Goal: Task Accomplishment & Management: Manage account settings

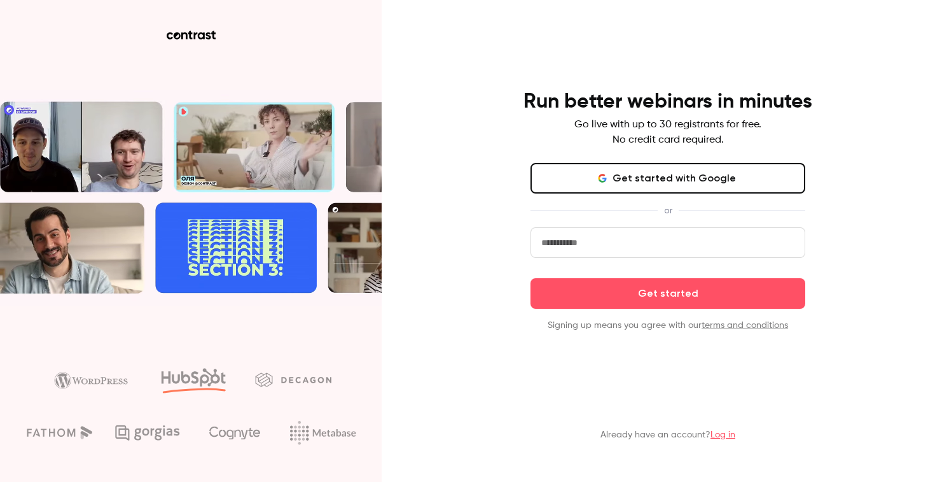
click at [671, 251] on input "email" at bounding box center [668, 242] width 275 height 31
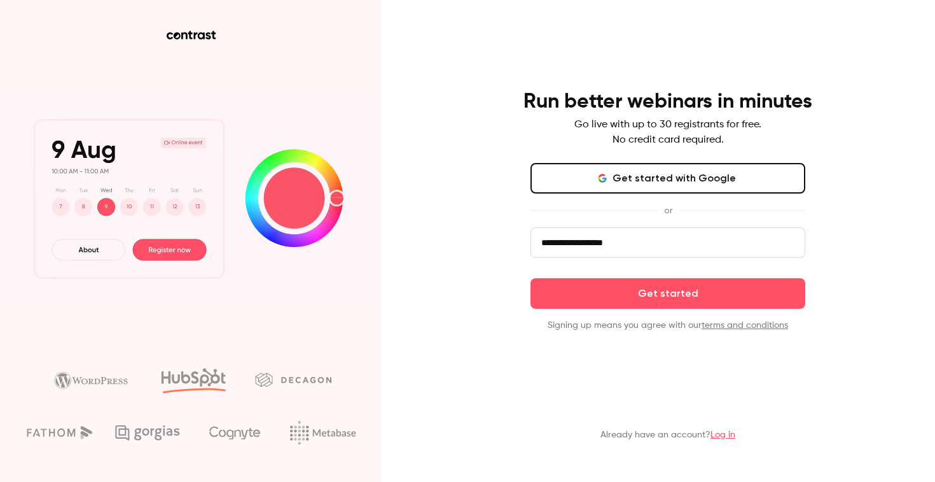
type input "**********"
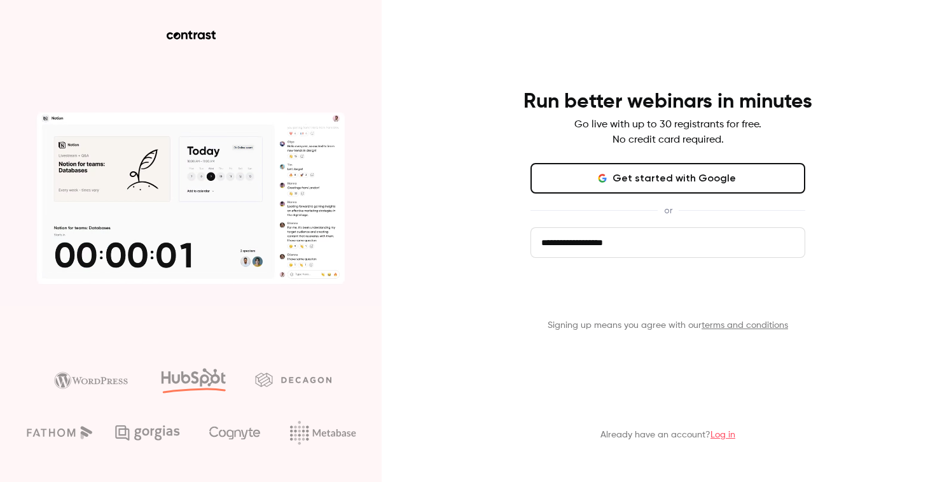
click at [667, 297] on button "Get started" at bounding box center [668, 293] width 275 height 31
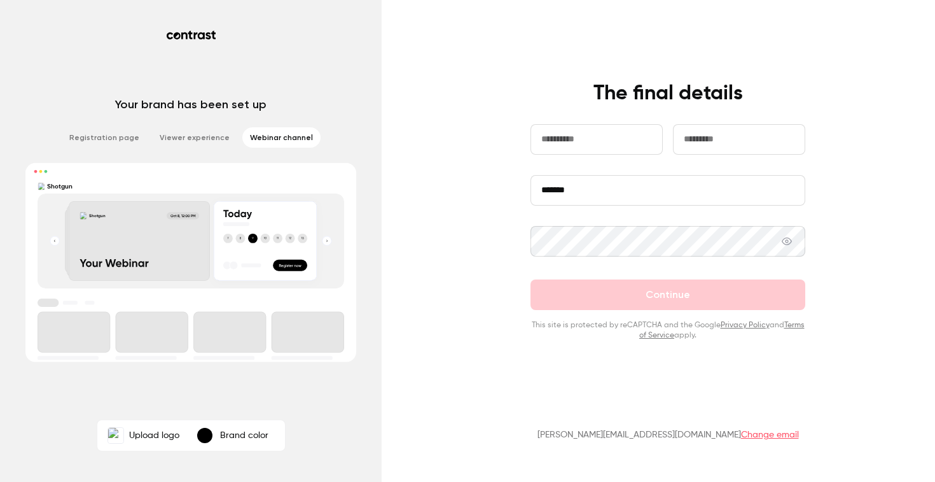
click at [279, 140] on li "Webinar channel" at bounding box center [281, 137] width 78 height 20
click at [198, 140] on li "Viewer experience" at bounding box center [194, 137] width 85 height 20
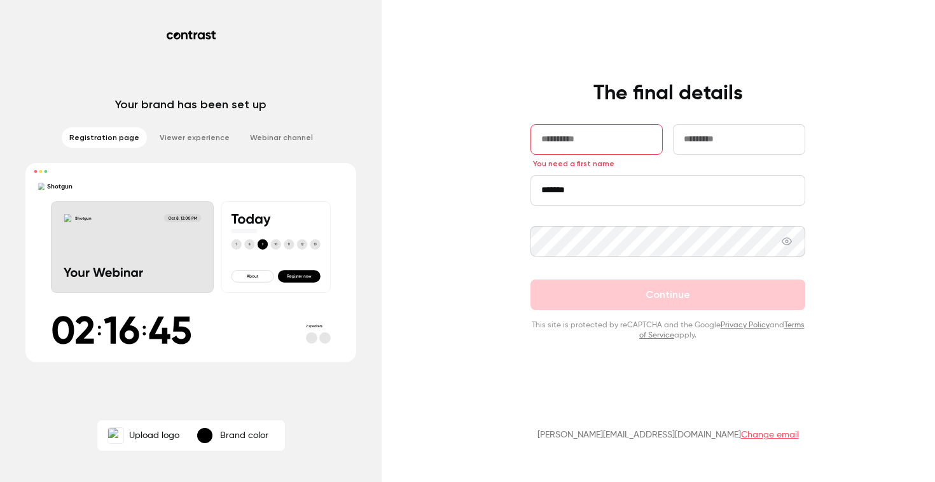
click at [624, 131] on input "text" at bounding box center [597, 139] width 132 height 31
type input "******"
click at [718, 146] on input "text" at bounding box center [739, 139] width 132 height 31
type input "*****"
click at [634, 195] on input "*******" at bounding box center [668, 190] width 275 height 31
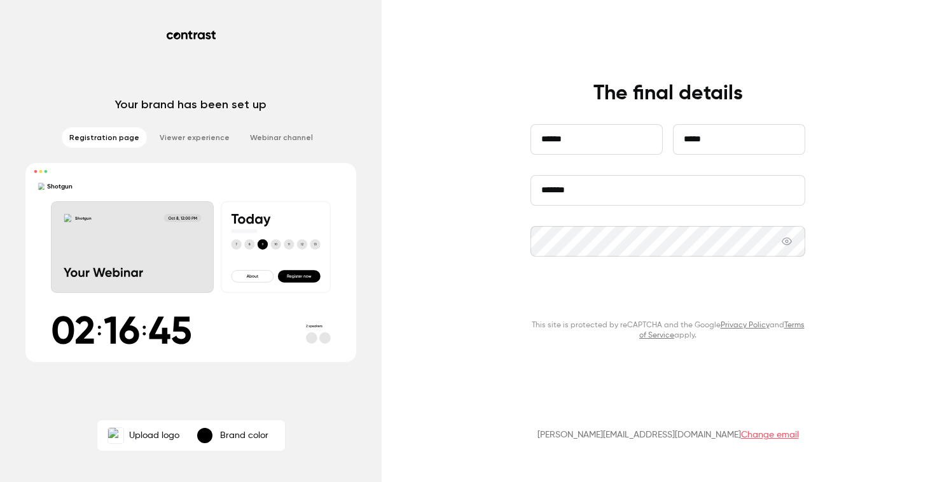
click at [670, 299] on button "Continue" at bounding box center [668, 294] width 275 height 31
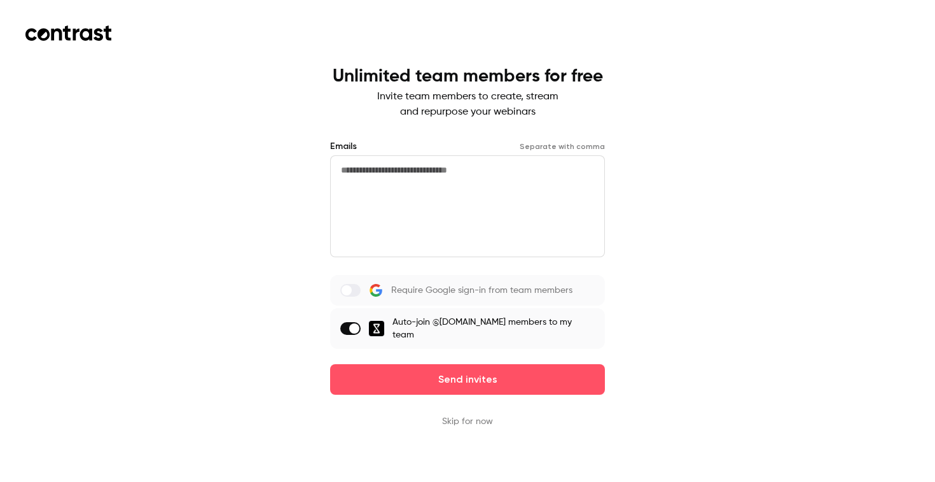
click at [358, 295] on label at bounding box center [350, 290] width 20 height 13
click at [465, 415] on button "Skip for now" at bounding box center [467, 421] width 51 height 13
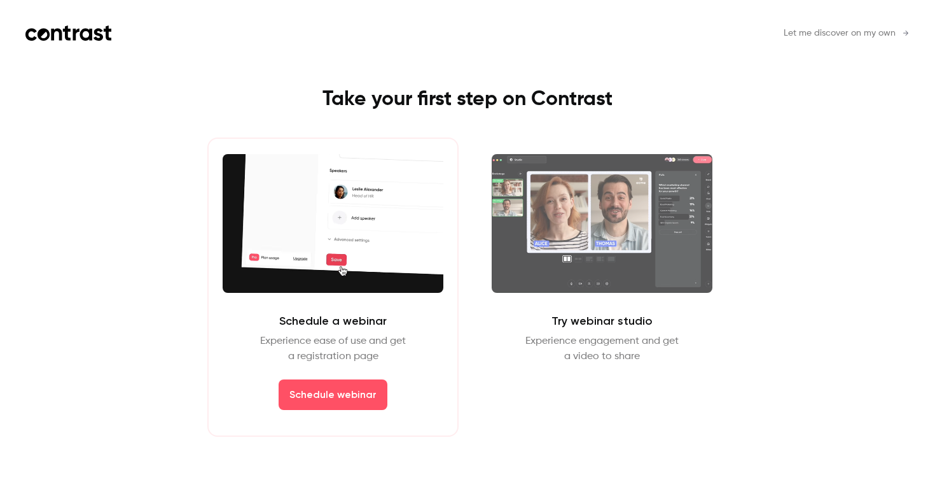
click at [412, 374] on div "Schedule a webinar Experience ease of use and get a registration page Schedule …" at bounding box center [332, 286] width 251 height 299
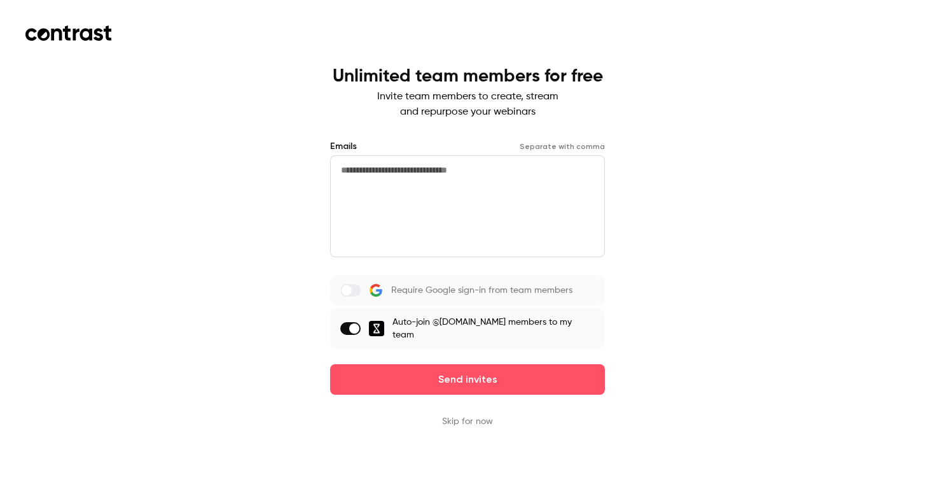
click at [465, 415] on button "Skip for now" at bounding box center [467, 421] width 51 height 13
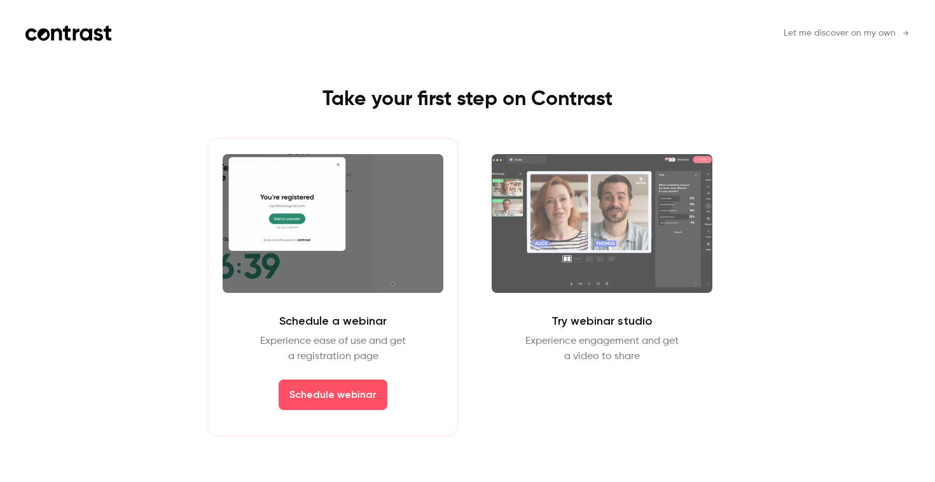
click at [367, 336] on p "Experience ease of use and get a registration page" at bounding box center [333, 348] width 146 height 31
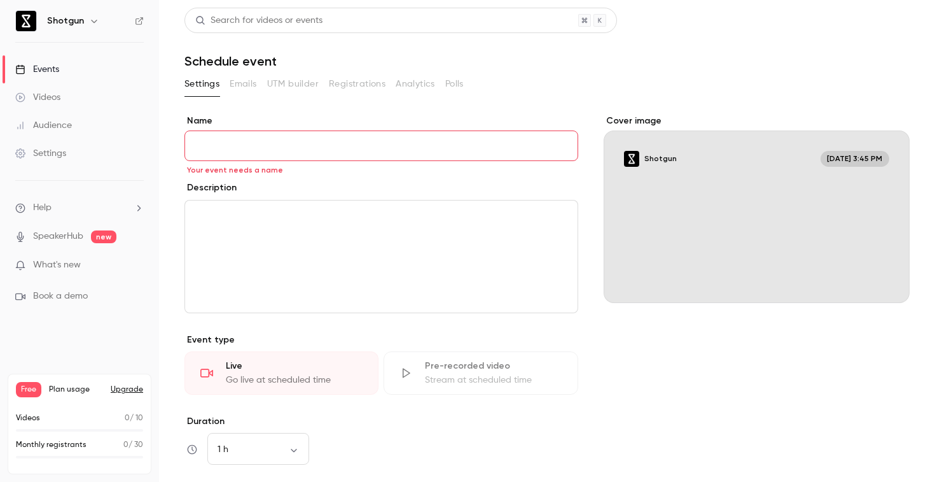
click at [664, 395] on div "Cover image Shotgun Sep 12, 3:45 PM" at bounding box center [757, 386] width 306 height 542
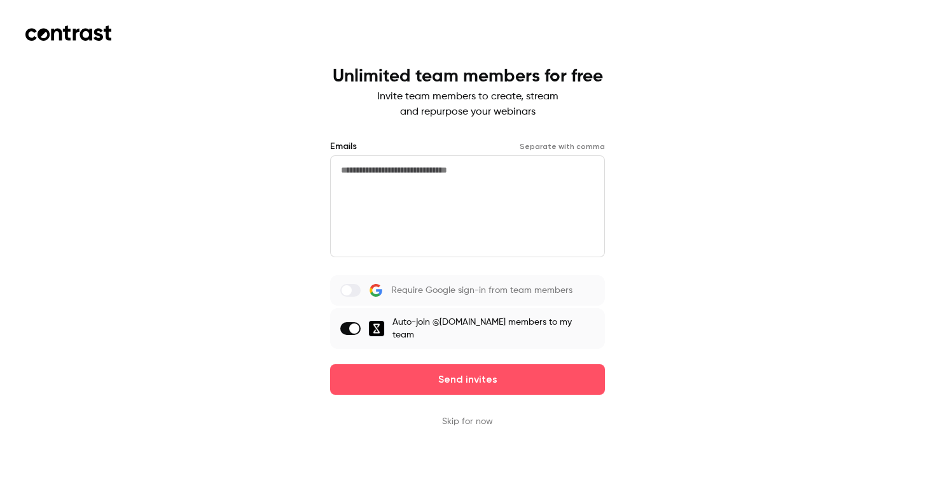
click at [479, 415] on button "Skip for now" at bounding box center [467, 421] width 51 height 13
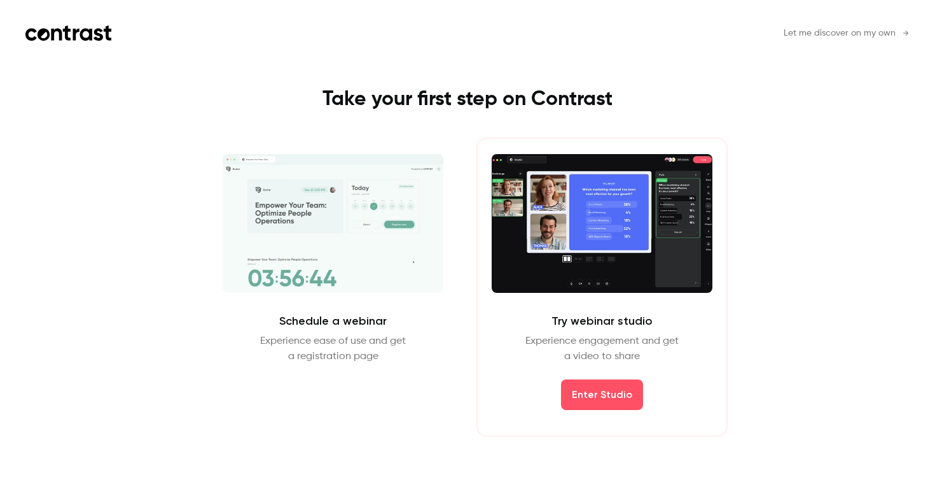
click at [592, 342] on p "Experience engagement and get a video to share" at bounding box center [602, 348] width 153 height 31
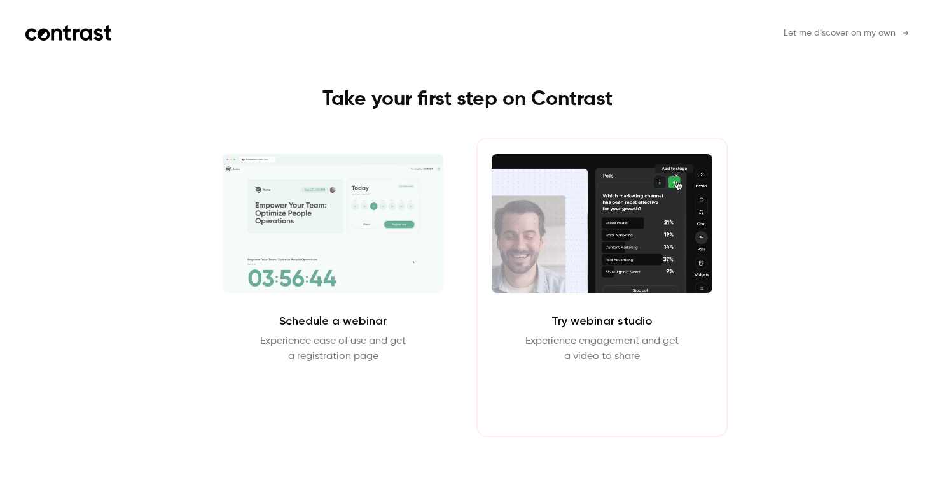
click at [603, 396] on button "Enter Studio" at bounding box center [602, 394] width 82 height 31
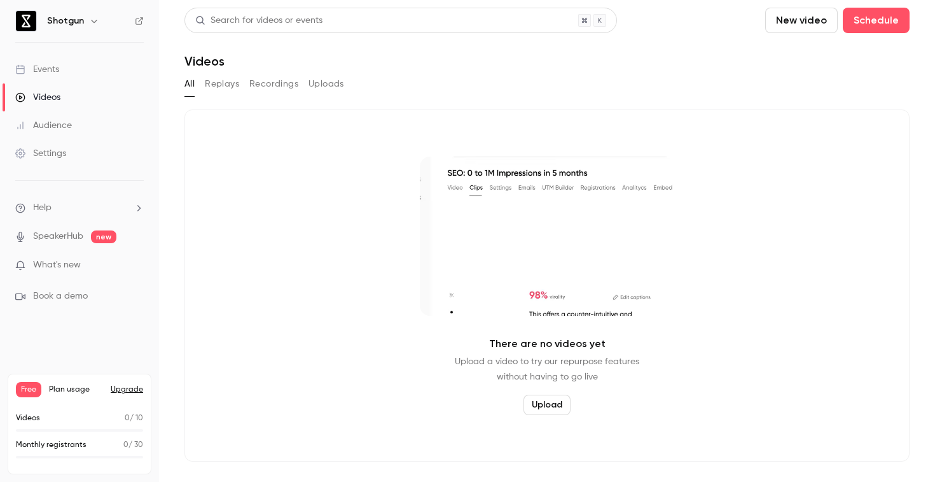
click at [62, 71] on link "Events" at bounding box center [79, 69] width 159 height 28
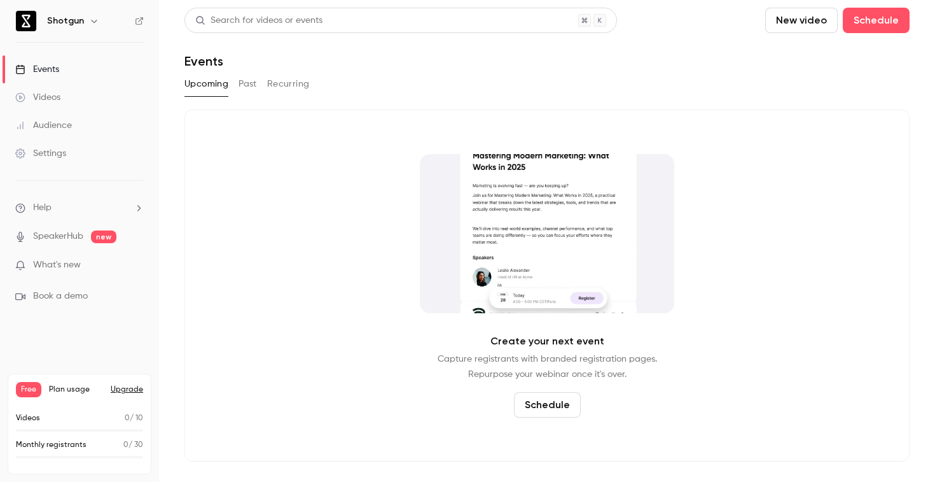
click at [48, 419] on div "Videos 0 / 10" at bounding box center [79, 417] width 127 height 11
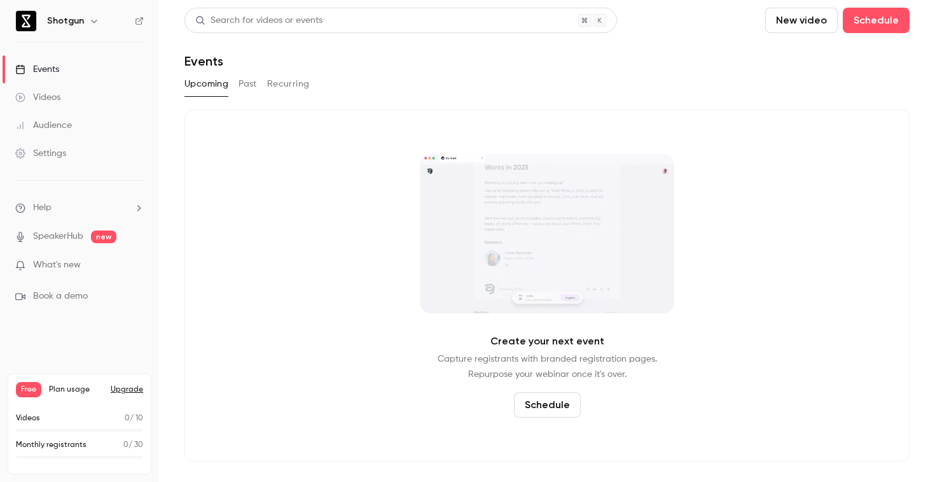
click at [62, 444] on p "Monthly registrants" at bounding box center [51, 444] width 71 height 11
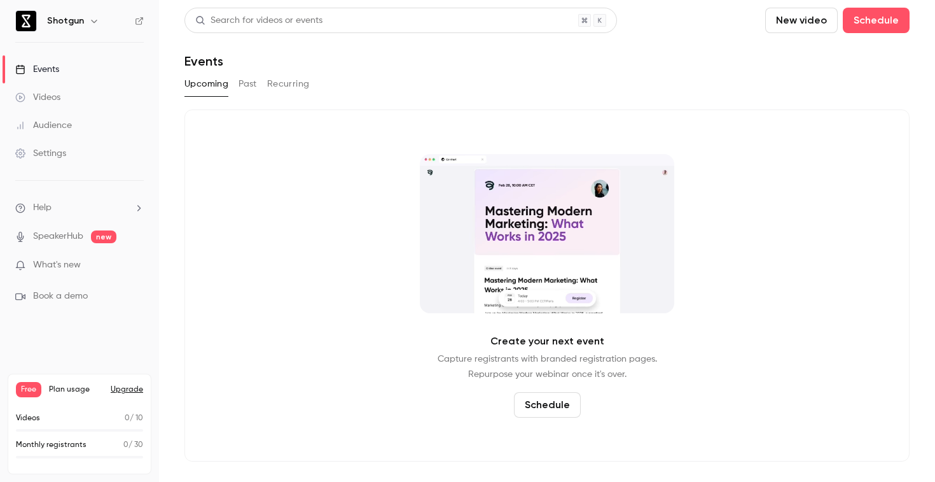
click at [247, 83] on button "Past" at bounding box center [248, 84] width 18 height 20
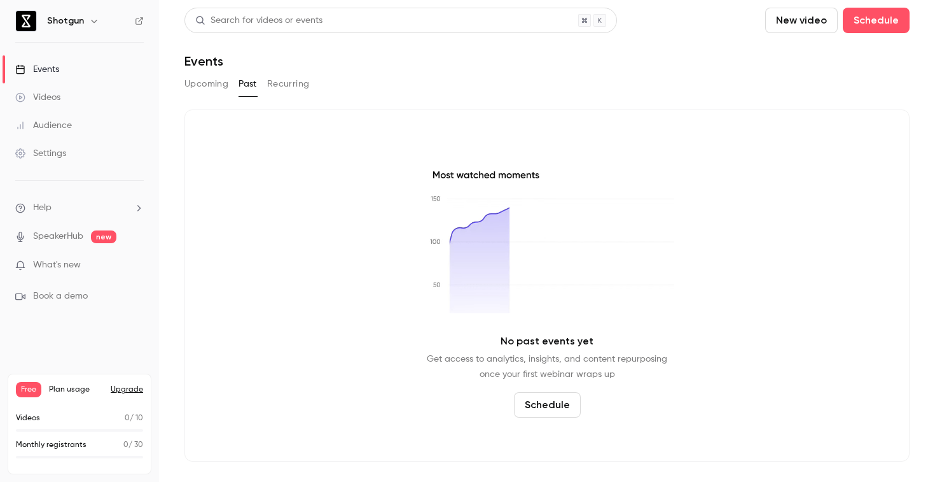
click at [289, 83] on button "Recurring" at bounding box center [288, 84] width 43 height 20
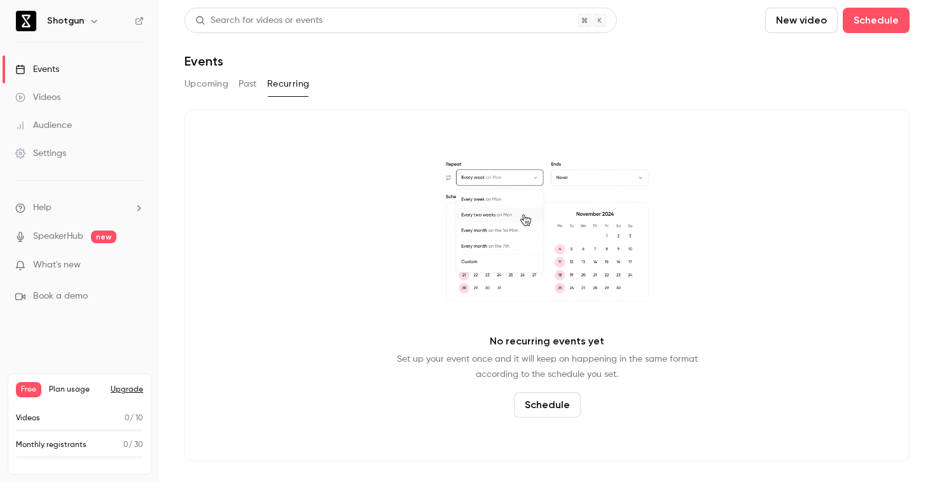
click at [202, 80] on button "Upcoming" at bounding box center [207, 84] width 44 height 20
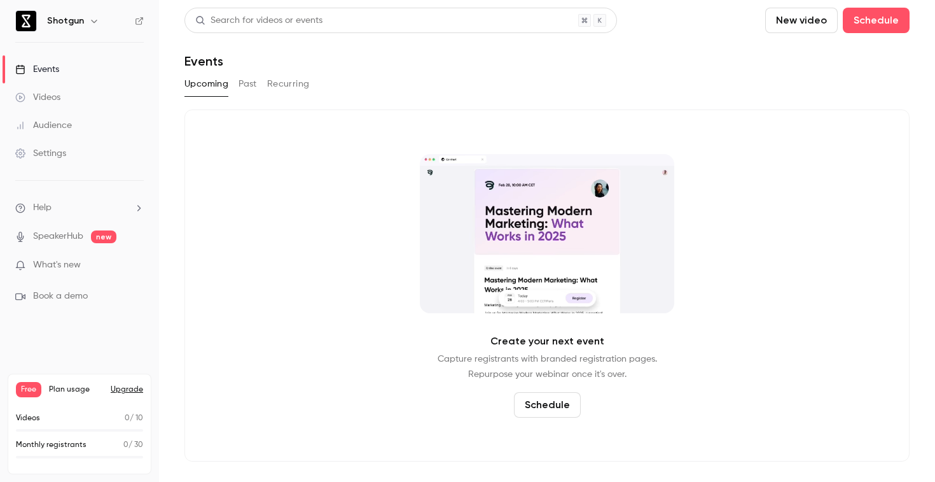
click at [43, 92] on div "Videos" at bounding box center [37, 97] width 45 height 13
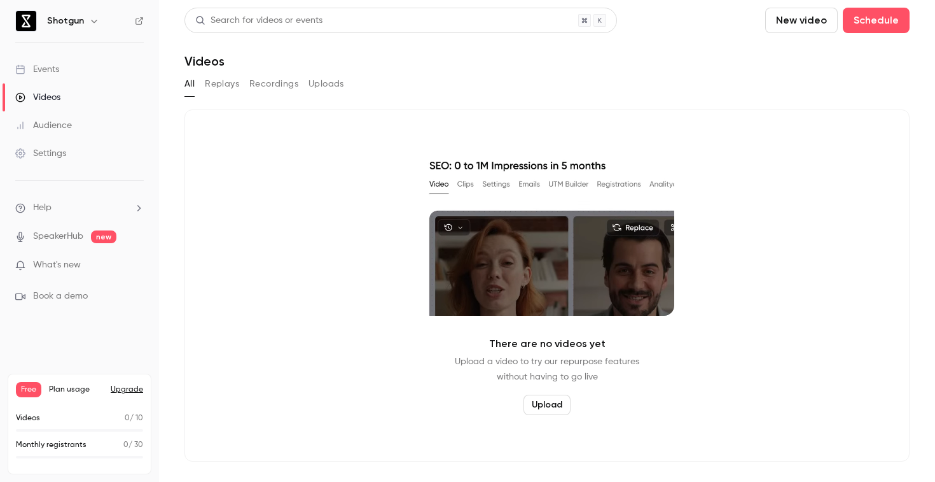
click at [52, 67] on div "Events" at bounding box center [37, 69] width 44 height 13
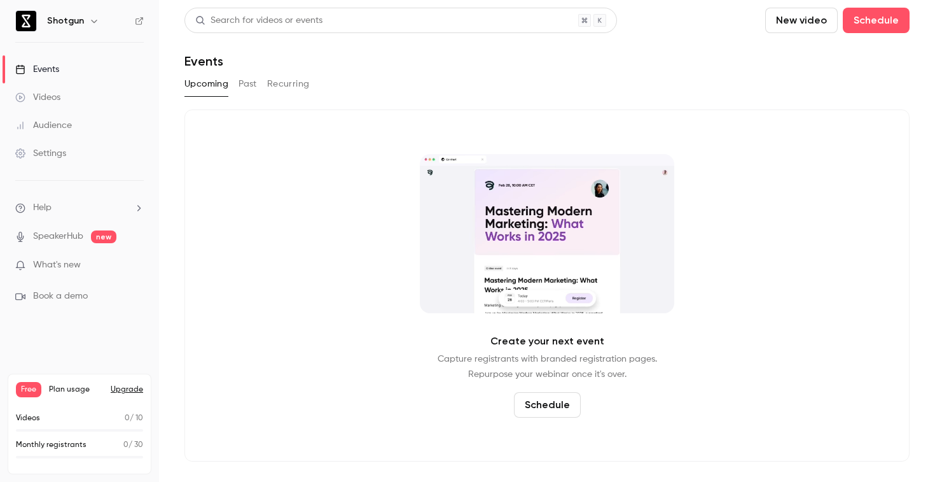
click at [95, 23] on icon "button" at bounding box center [94, 21] width 10 height 10
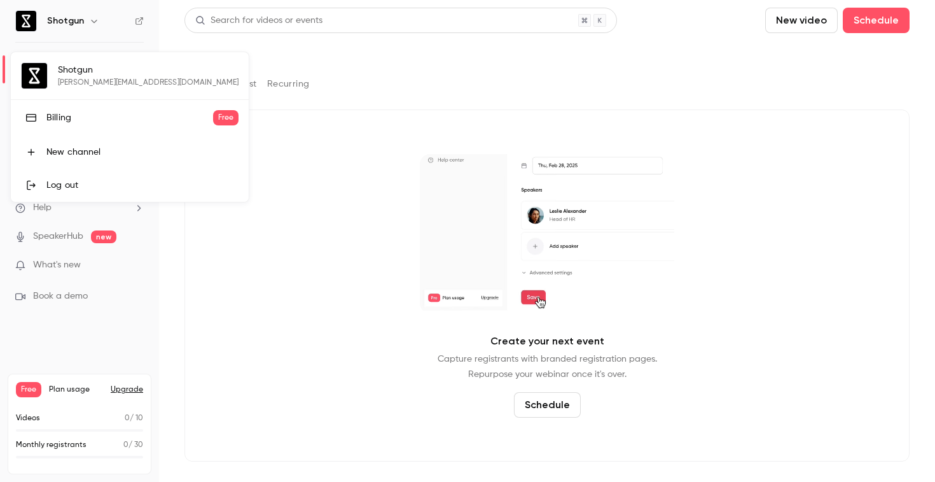
click at [95, 23] on div at bounding box center [467, 241] width 935 height 482
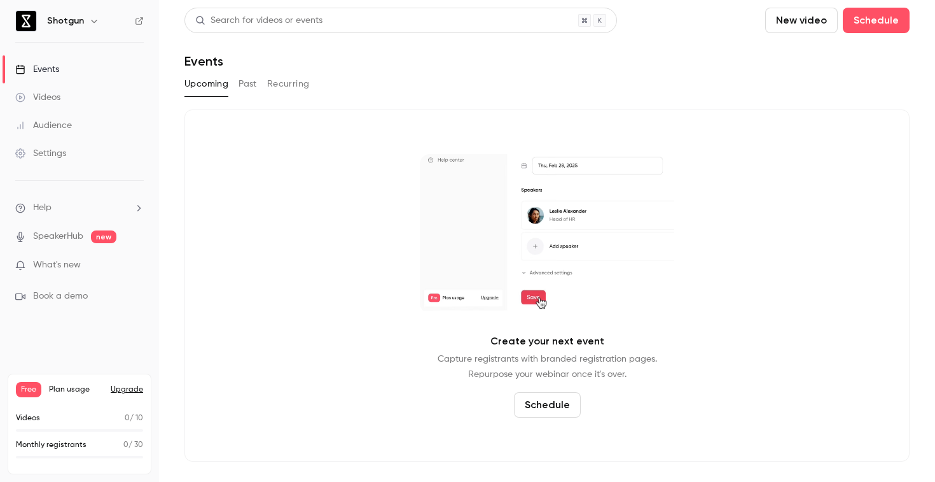
click at [136, 205] on icon "help-dropdown-opener" at bounding box center [139, 208] width 10 height 10
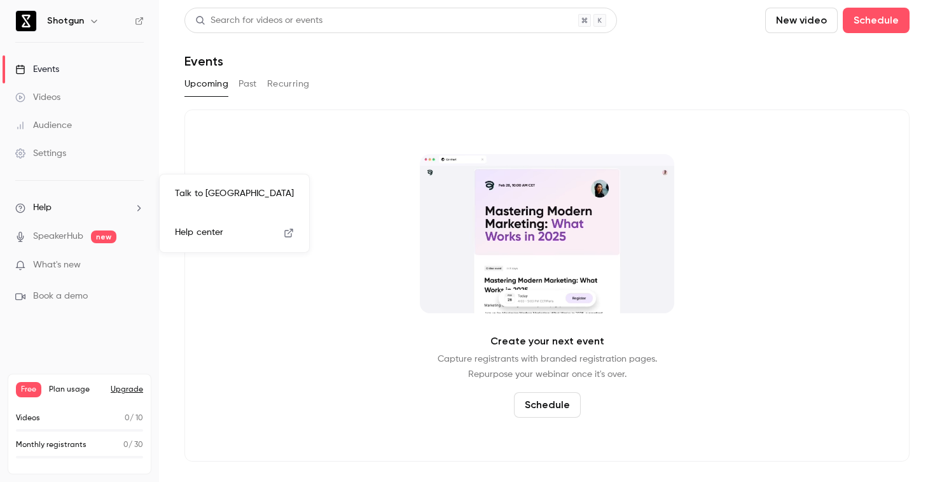
click at [136, 205] on div at bounding box center [467, 241] width 935 height 482
click at [52, 155] on div "Settings" at bounding box center [40, 153] width 51 height 13
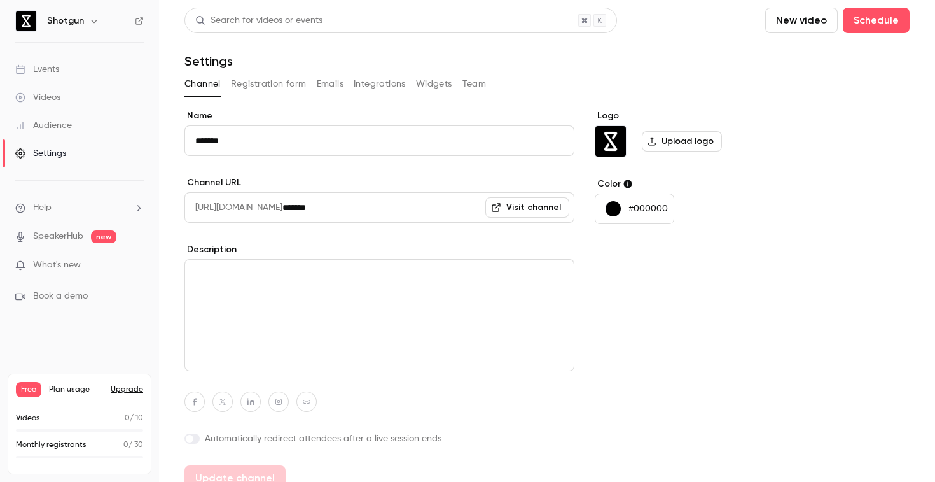
click at [52, 77] on link "Events" at bounding box center [79, 69] width 159 height 28
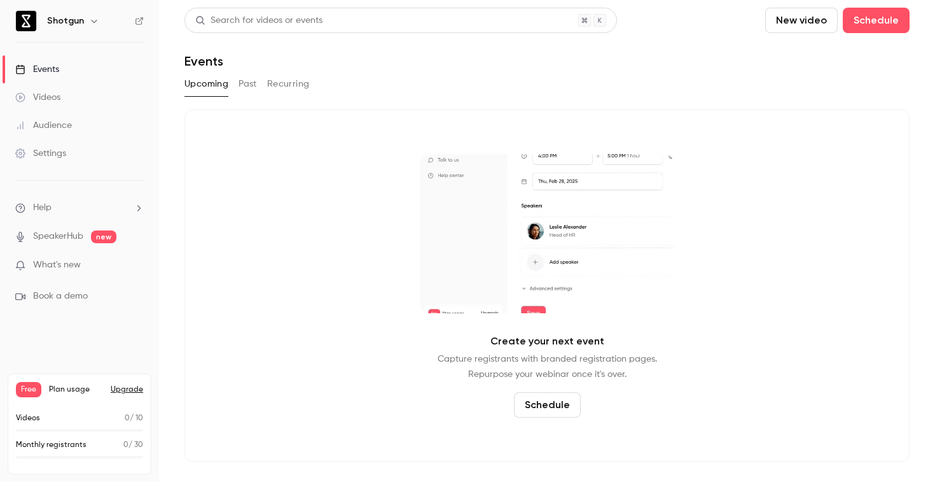
click at [60, 92] on div "Videos" at bounding box center [37, 97] width 45 height 13
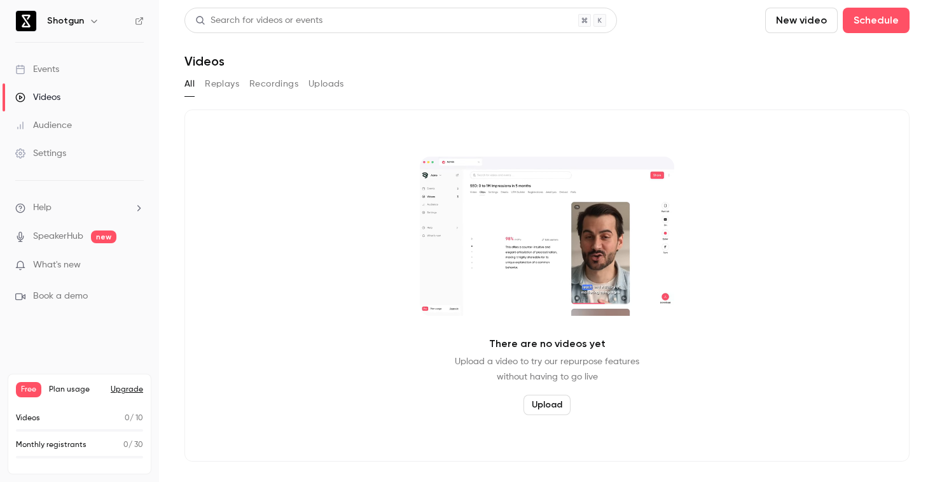
click at [52, 66] on div "Events" at bounding box center [37, 69] width 44 height 13
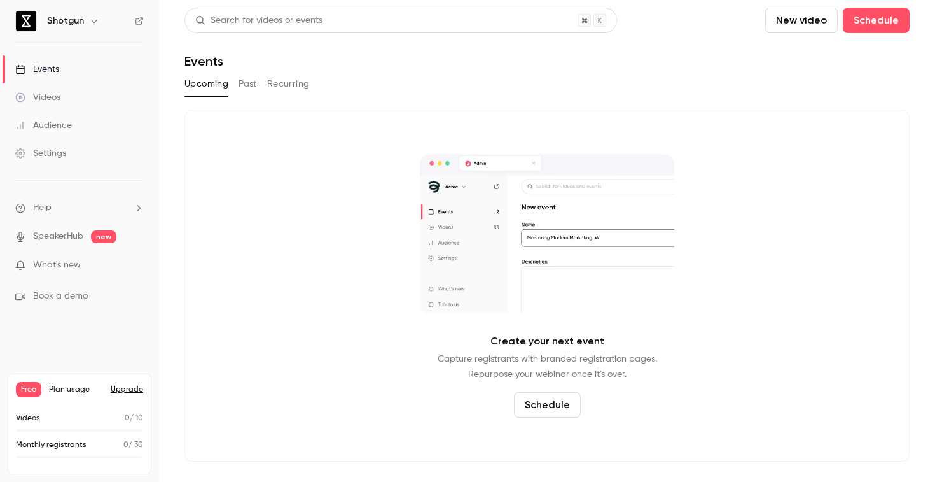
click at [537, 410] on button "Schedule" at bounding box center [547, 404] width 67 height 25
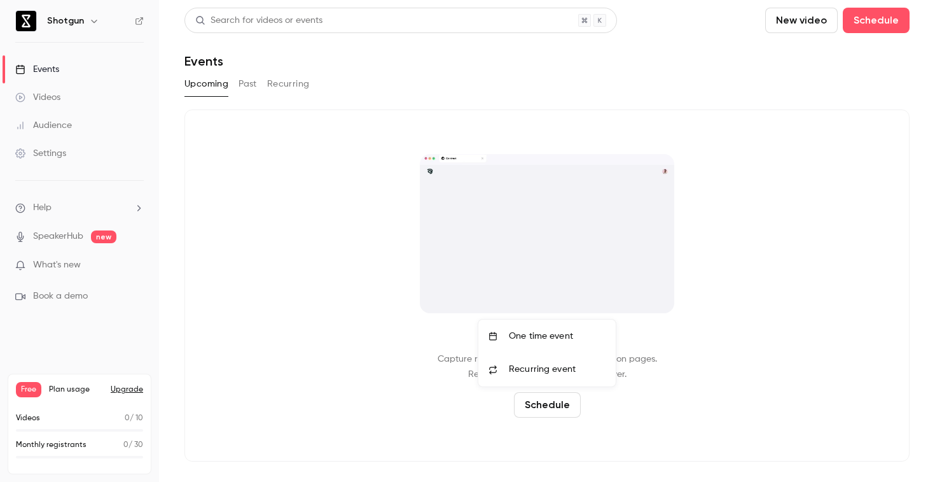
click at [543, 403] on div at bounding box center [467, 241] width 935 height 482
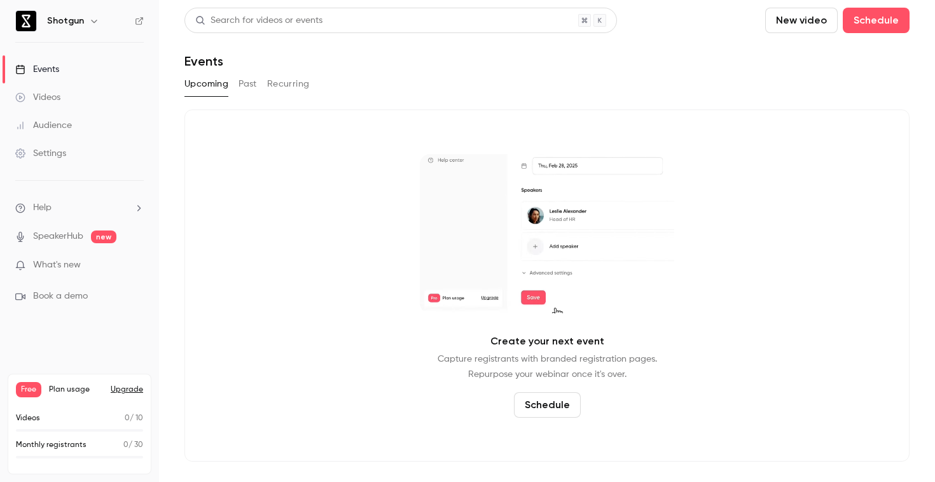
click at [543, 403] on button "Schedule" at bounding box center [547, 404] width 67 height 25
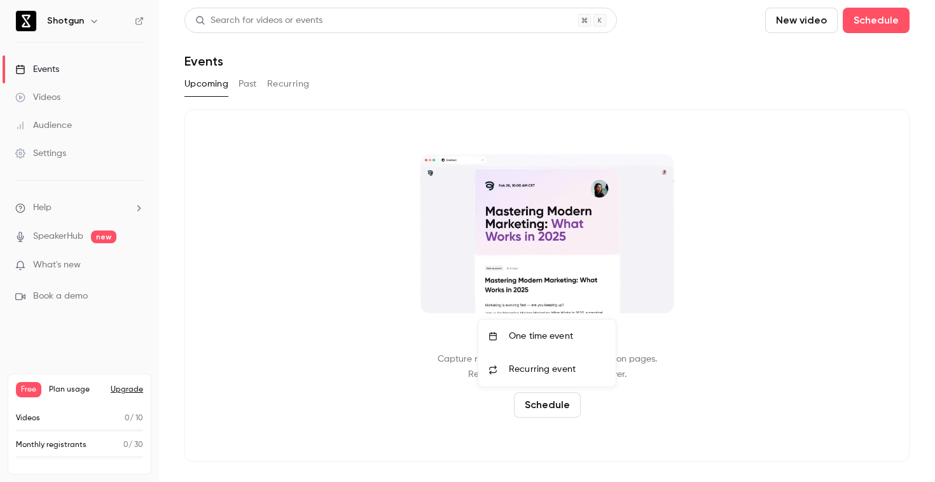
click at [550, 343] on li "One time event" at bounding box center [547, 335] width 137 height 33
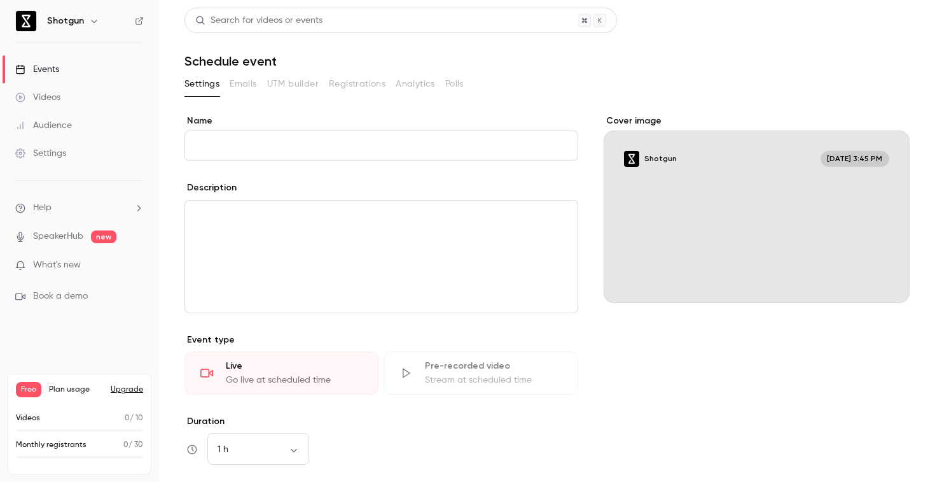
click at [622, 363] on div "Cover image Shotgun Sep 12, 3:45 PM" at bounding box center [757, 386] width 306 height 542
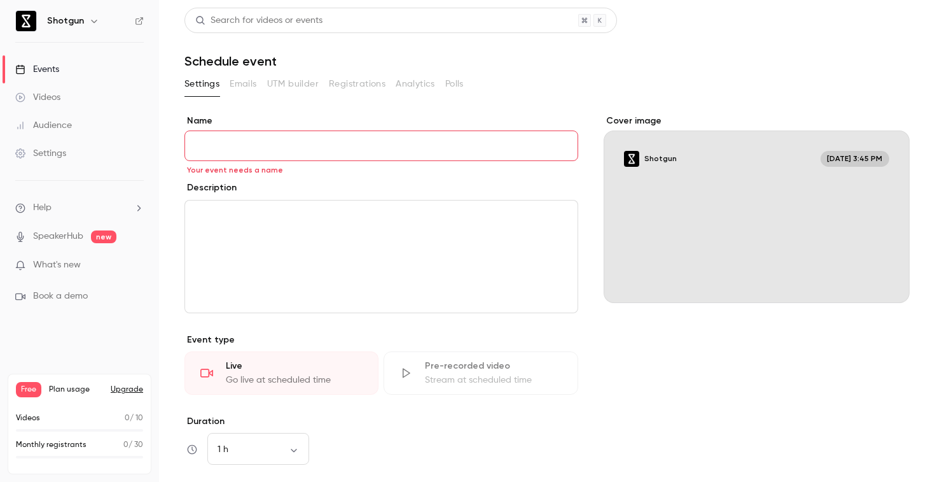
click at [56, 95] on div "Videos" at bounding box center [37, 97] width 45 height 13
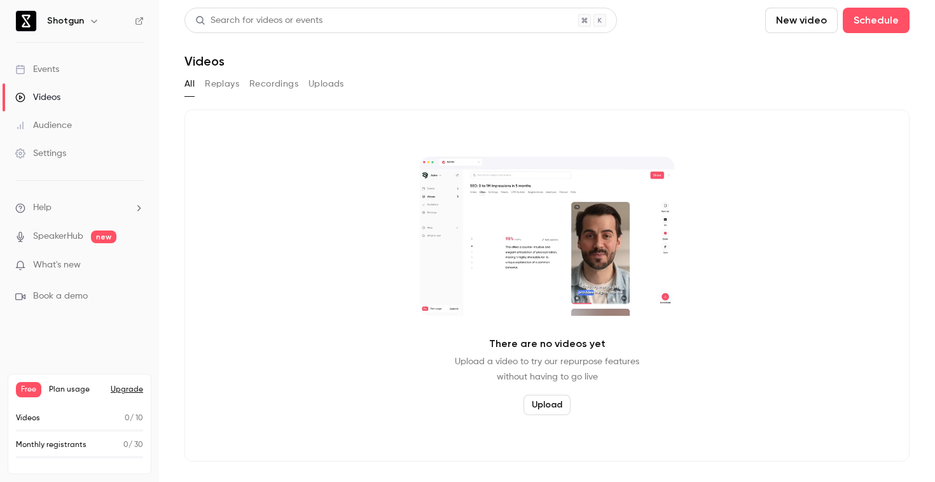
click at [227, 87] on button "Replays" at bounding box center [222, 84] width 34 height 20
click at [193, 87] on button "All" at bounding box center [190, 84] width 10 height 20
click at [256, 84] on button "Recordings" at bounding box center [273, 84] width 49 height 20
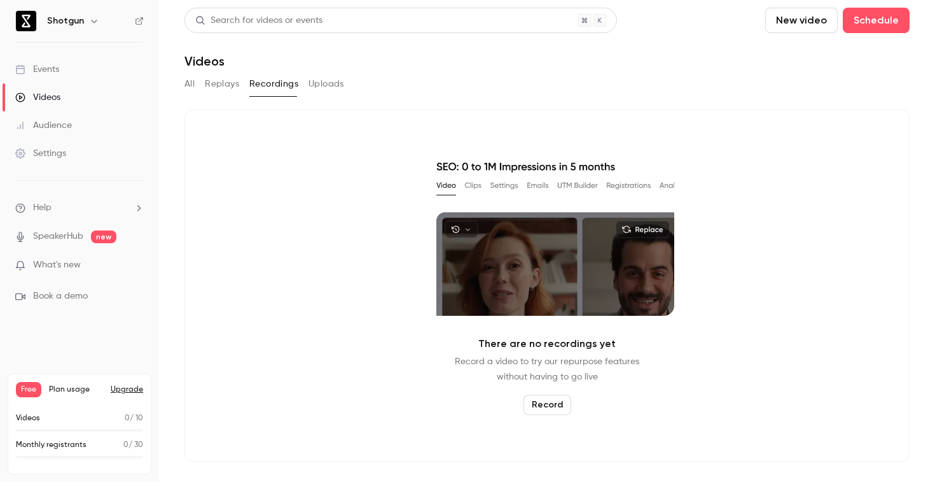
click at [310, 81] on button "Uploads" at bounding box center [327, 84] width 36 height 20
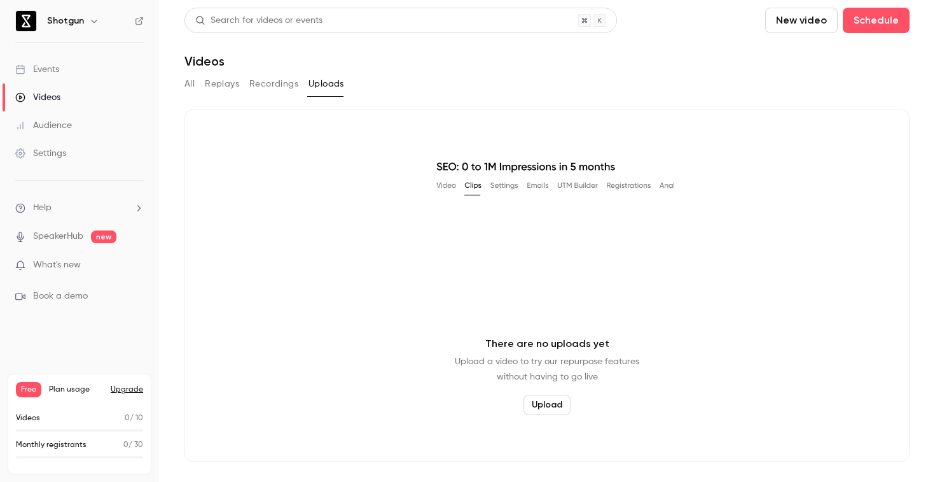
click at [67, 124] on div "Audience" at bounding box center [43, 125] width 57 height 13
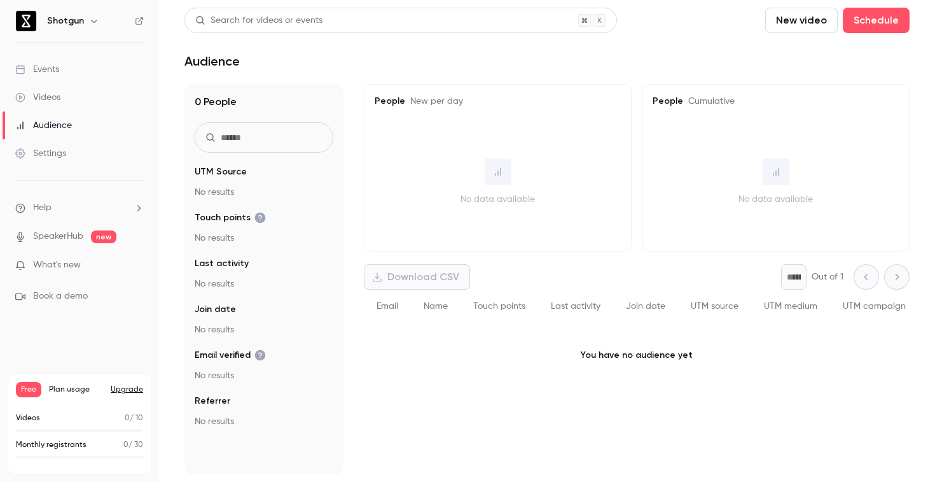
click at [45, 76] on link "Events" at bounding box center [79, 69] width 159 height 28
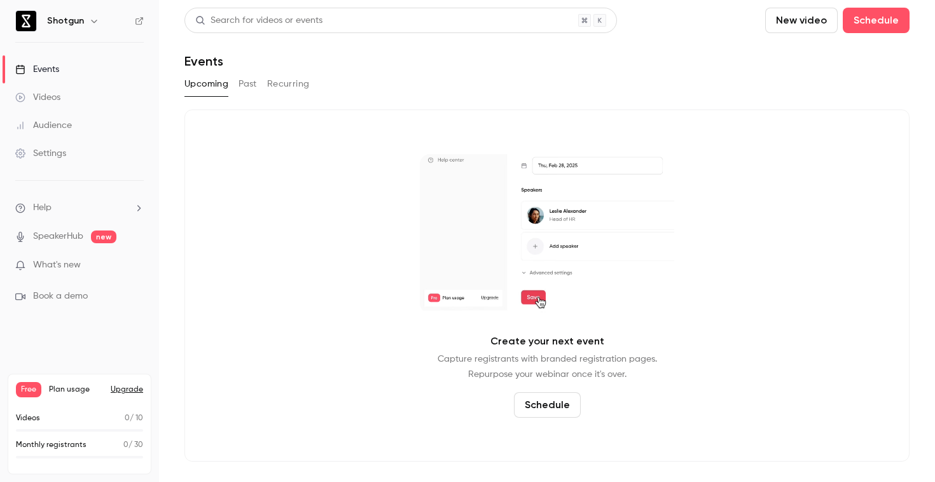
click at [61, 123] on div "Audience" at bounding box center [43, 125] width 57 height 13
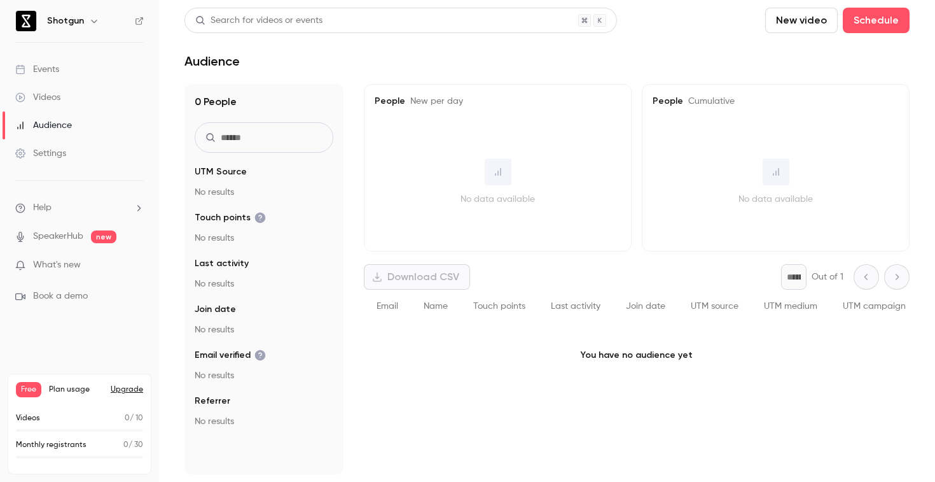
click at [55, 155] on div "Settings" at bounding box center [40, 153] width 51 height 13
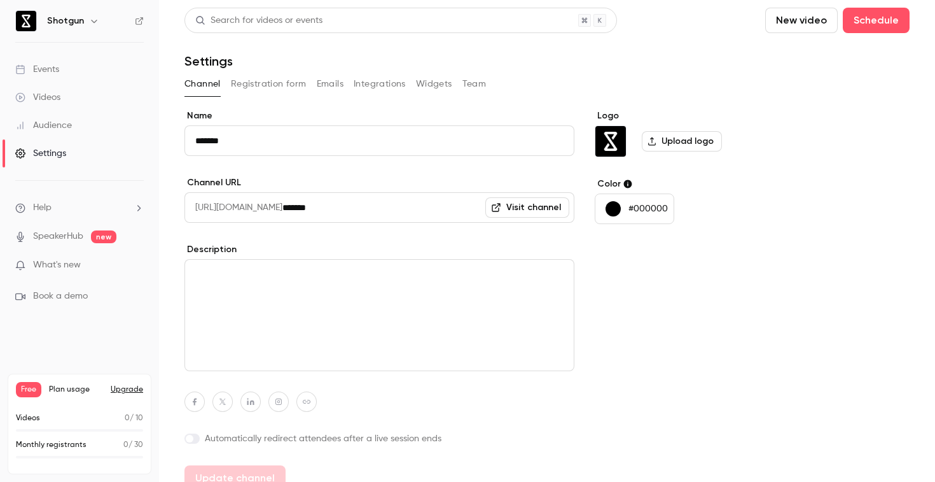
click at [59, 203] on li "Help" at bounding box center [79, 207] width 129 height 13
click at [204, 193] on link "Talk to us" at bounding box center [234, 194] width 139 height 34
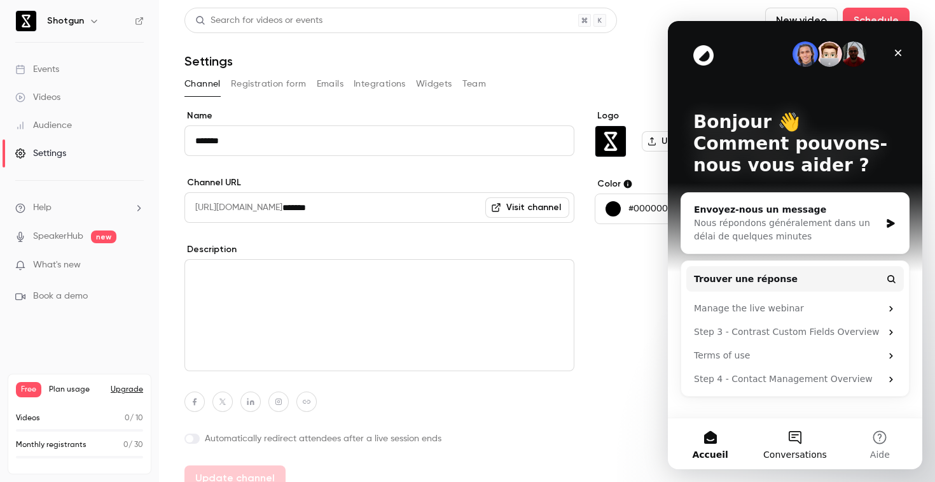
click at [796, 442] on button "Conversations" at bounding box center [795, 443] width 85 height 51
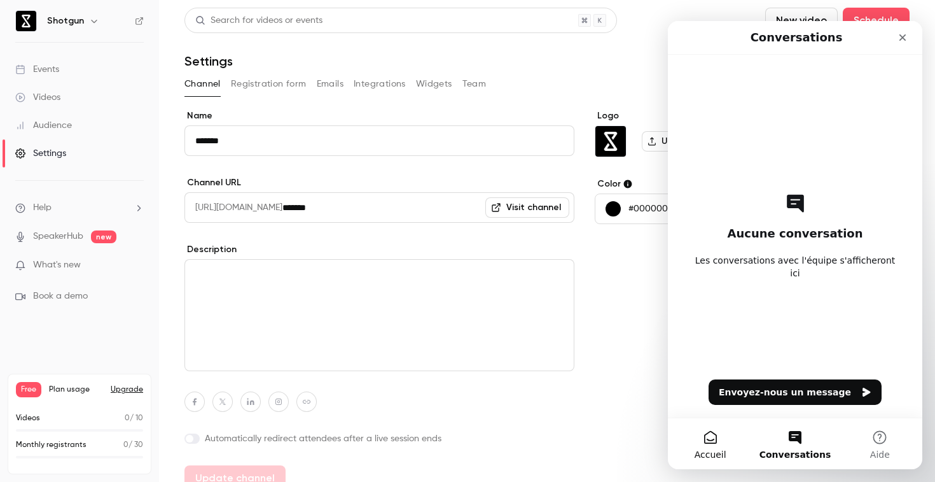
click at [727, 445] on button "Accueil" at bounding box center [710, 443] width 85 height 51
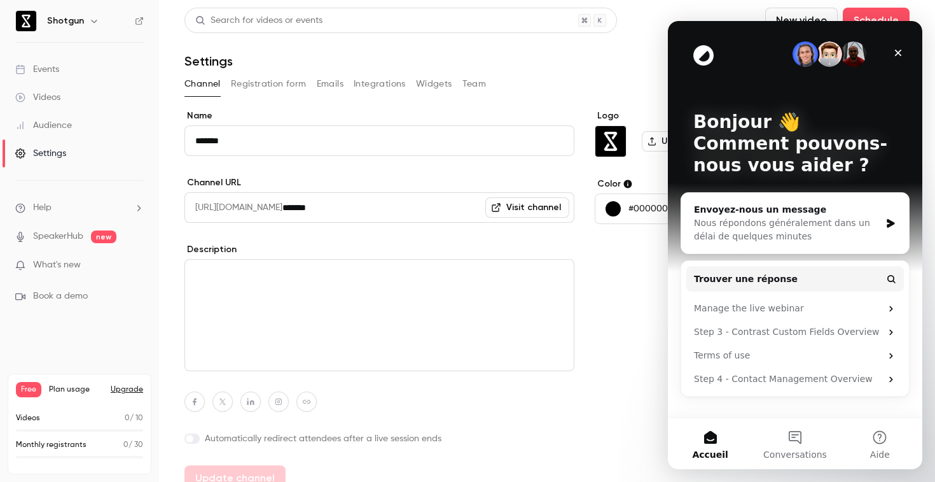
click at [876, 296] on div "Trouver une réponse Manage the live webinar Step 3 - Contrast Custom Fields Ove…" at bounding box center [795, 328] width 228 height 135
click at [855, 305] on div "Manage the live webinar" at bounding box center [787, 308] width 187 height 13
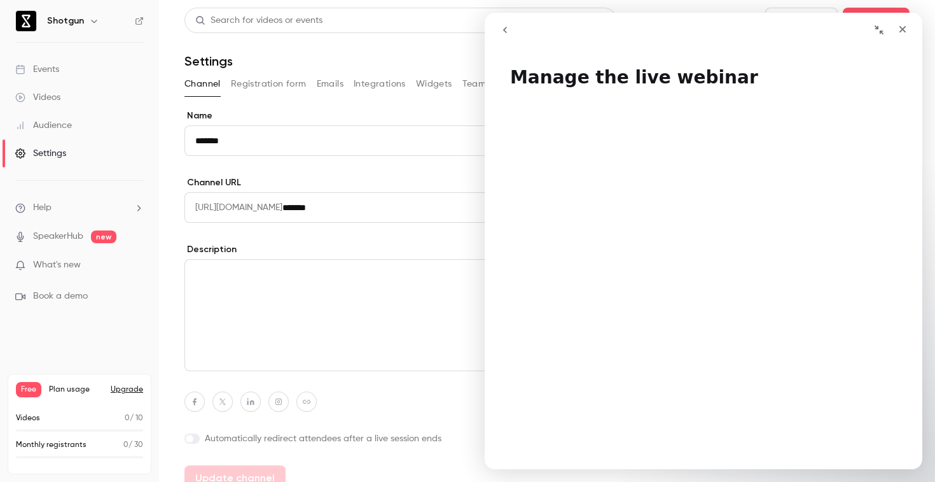
click at [505, 28] on icon "go back" at bounding box center [505, 30] width 10 height 10
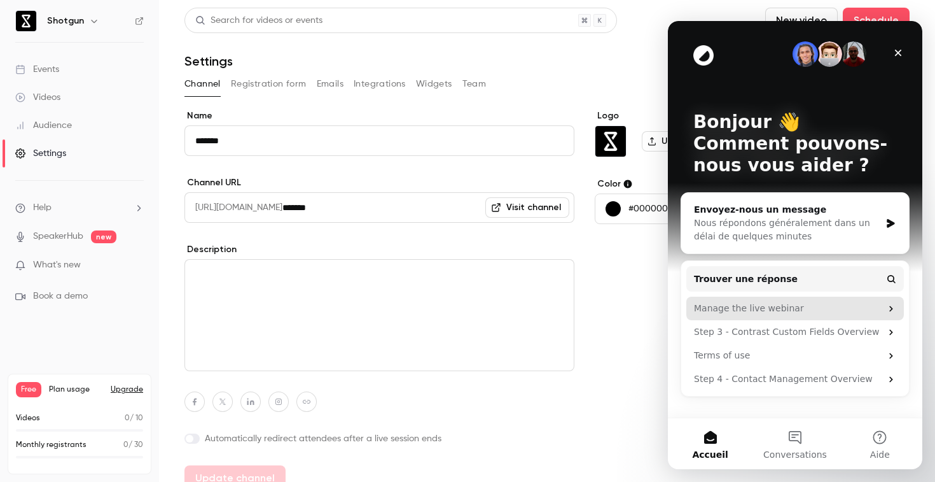
click at [776, 305] on div "Manage the live webinar" at bounding box center [787, 308] width 187 height 13
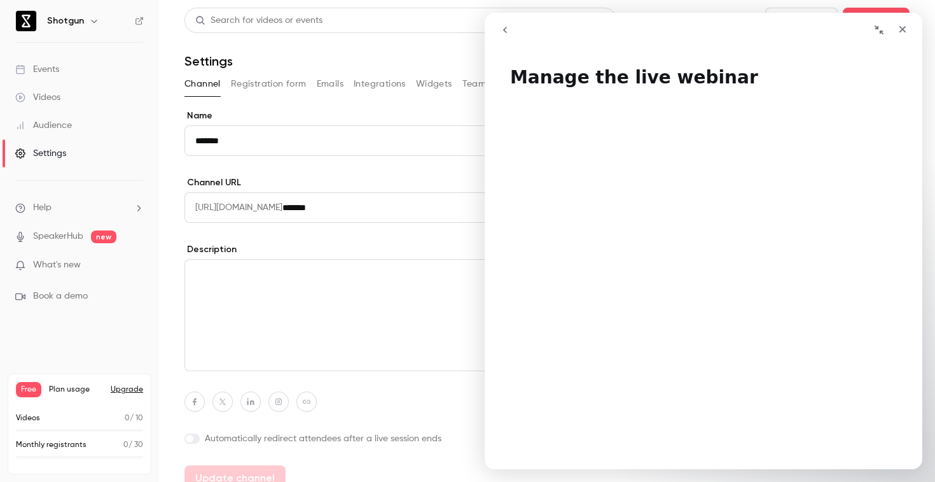
click at [508, 31] on icon "go back" at bounding box center [505, 30] width 10 height 10
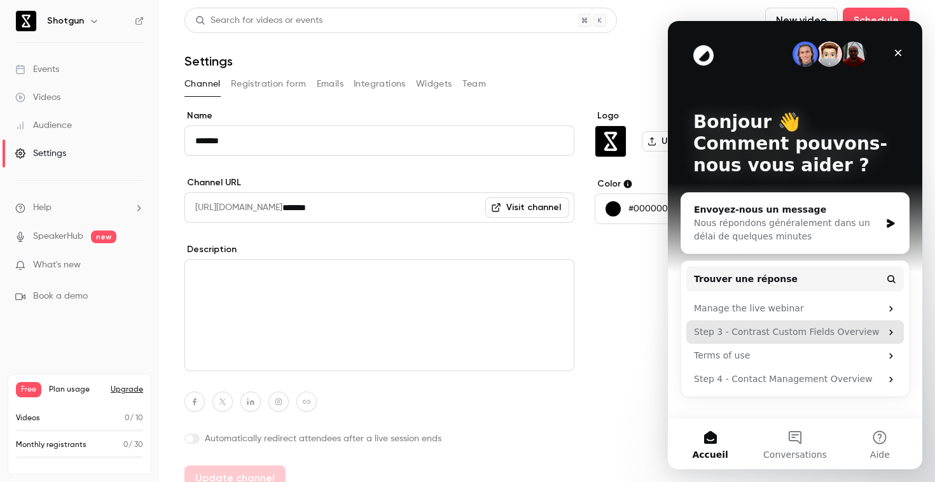
click at [786, 325] on div "Step 3 - Contrast Custom Fields Overview" at bounding box center [796, 332] width 218 height 24
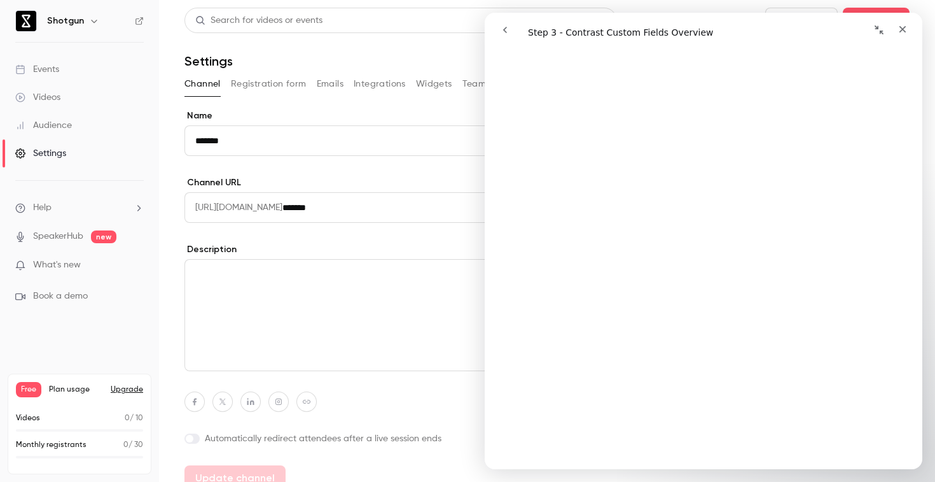
scroll to position [156, 0]
click at [505, 28] on icon "go back" at bounding box center [505, 30] width 10 height 10
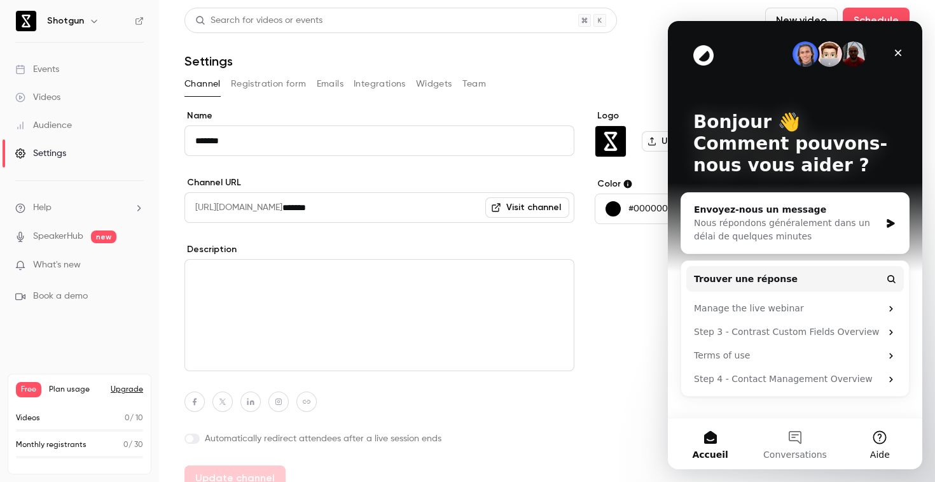
click at [893, 446] on button "Aide" at bounding box center [880, 443] width 85 height 51
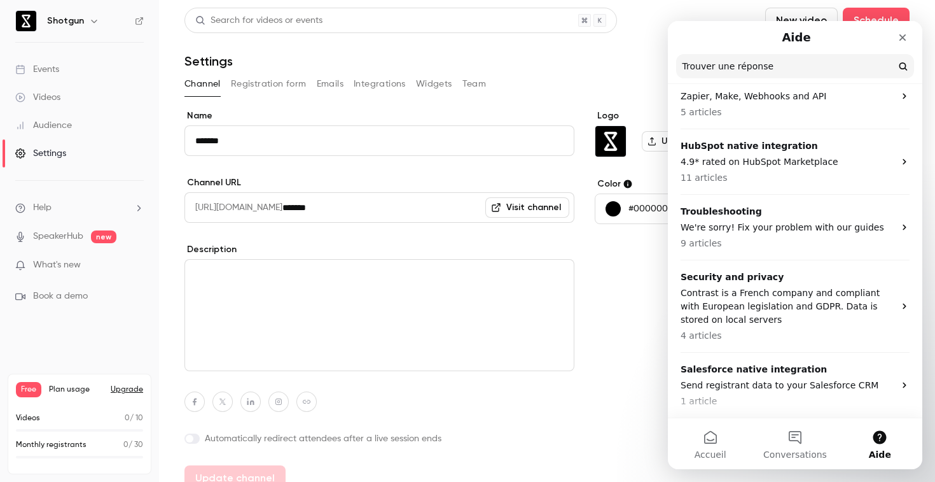
scroll to position [0, 0]
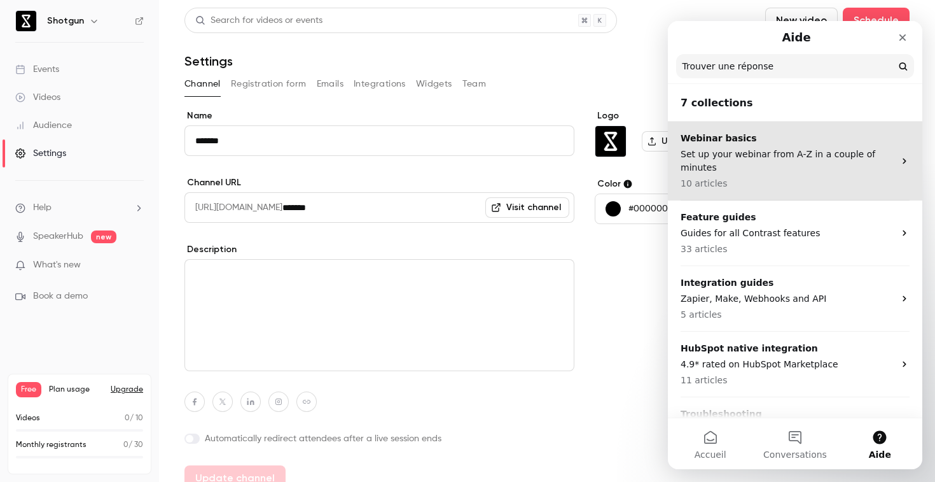
click at [750, 166] on p "Set up your webinar from A-Z in a couple of minutes" at bounding box center [788, 161] width 214 height 27
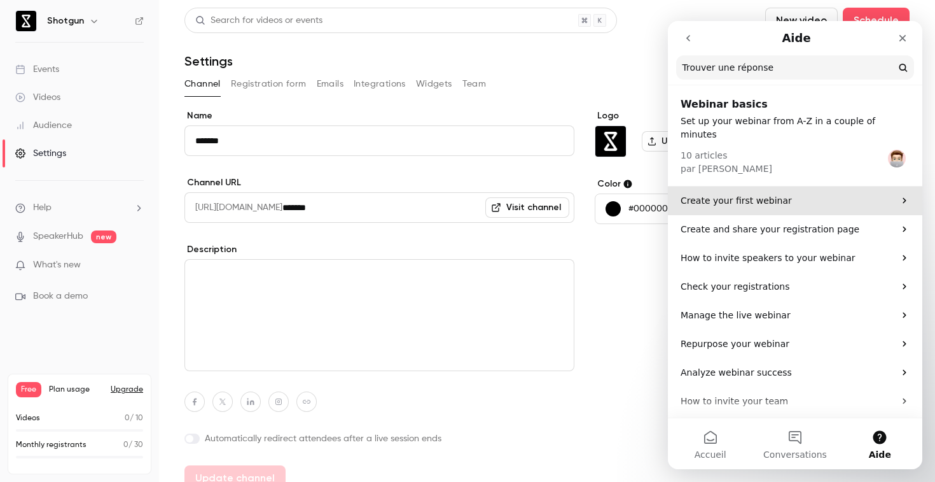
click at [748, 194] on p "Create your first webinar" at bounding box center [788, 200] width 214 height 13
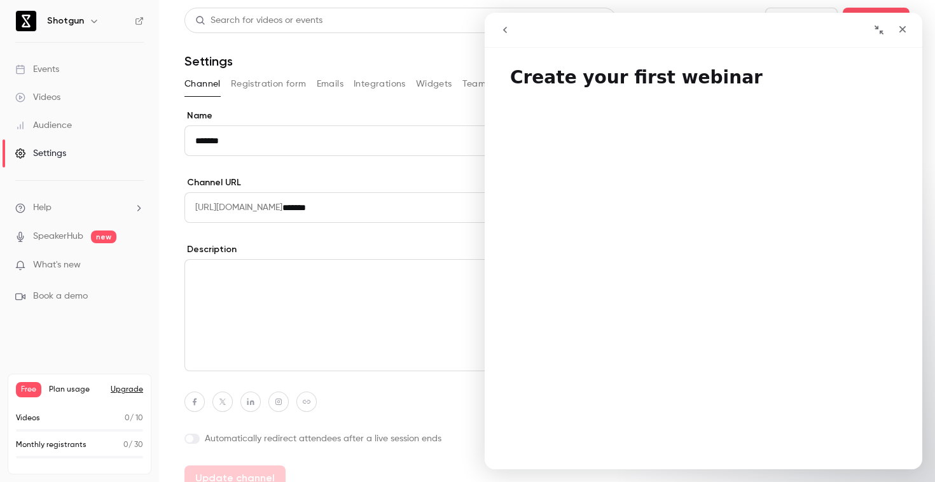
click at [510, 35] on button "go back" at bounding box center [505, 30] width 24 height 24
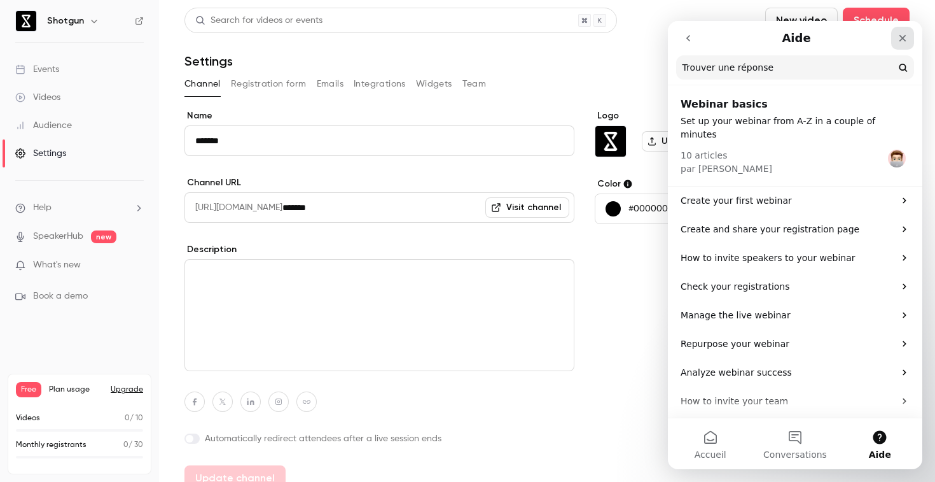
click at [898, 39] on icon "Fermer" at bounding box center [903, 38] width 10 height 10
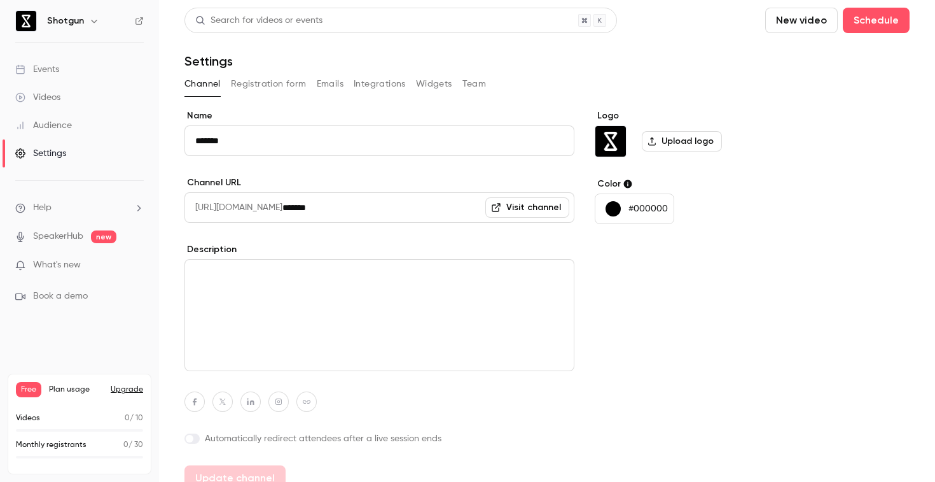
click at [123, 204] on li "Help" at bounding box center [79, 207] width 129 height 13
click at [186, 190] on link "Talk to us" at bounding box center [234, 194] width 139 height 34
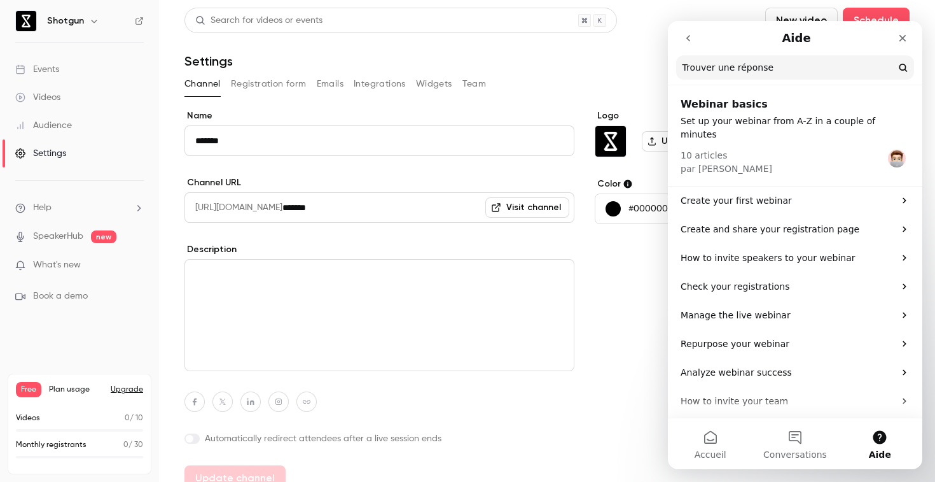
click at [603, 267] on div "Logo Upload logo Color #000000" at bounding box center [692, 299] width 195 height 381
click at [902, 40] on icon "Fermer" at bounding box center [903, 38] width 10 height 10
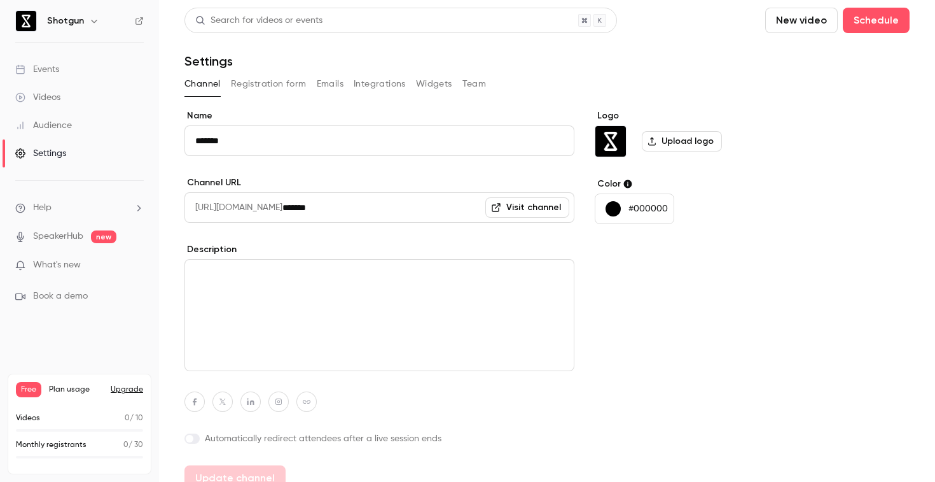
click at [80, 202] on li "Help" at bounding box center [79, 207] width 129 height 13
click at [288, 92] on div at bounding box center [467, 241] width 935 height 482
click at [818, 170] on div "Name ******* Channel URL https://watch.getcontrast.io/ ******* Visit channel De…" at bounding box center [547, 299] width 725 height 381
